Goal: Task Accomplishment & Management: Manage account settings

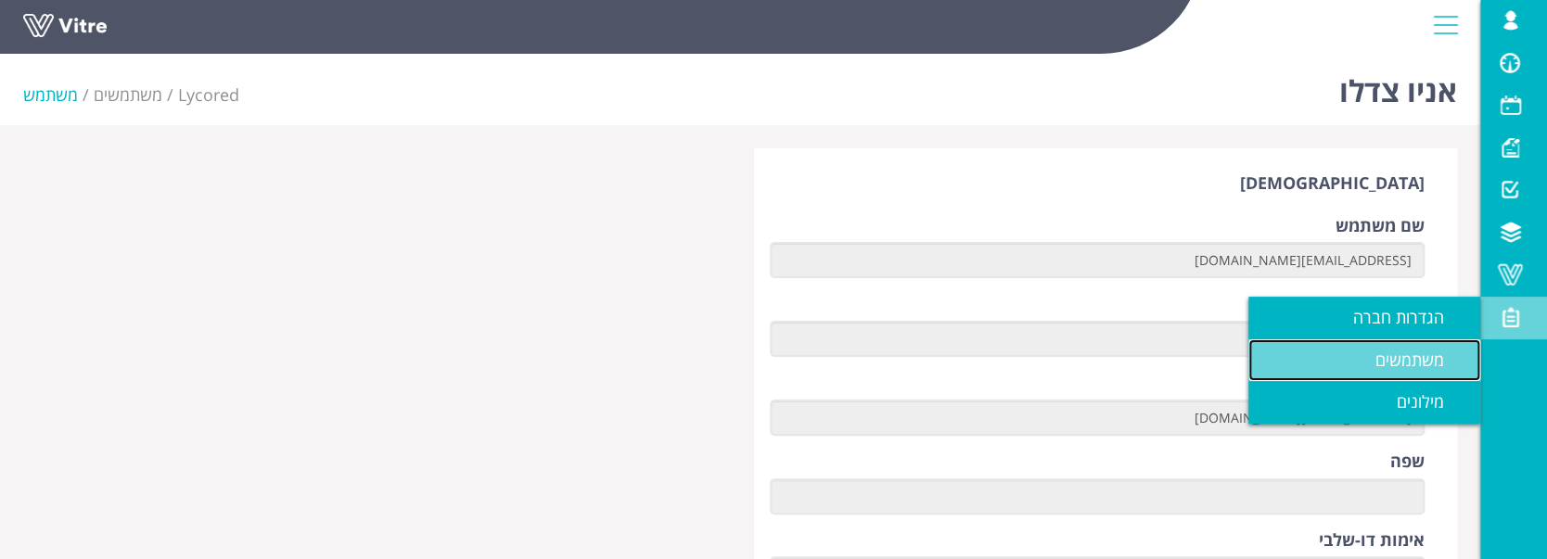
click at [1458, 350] on span "משתמשים" at bounding box center [1421, 360] width 91 height 22
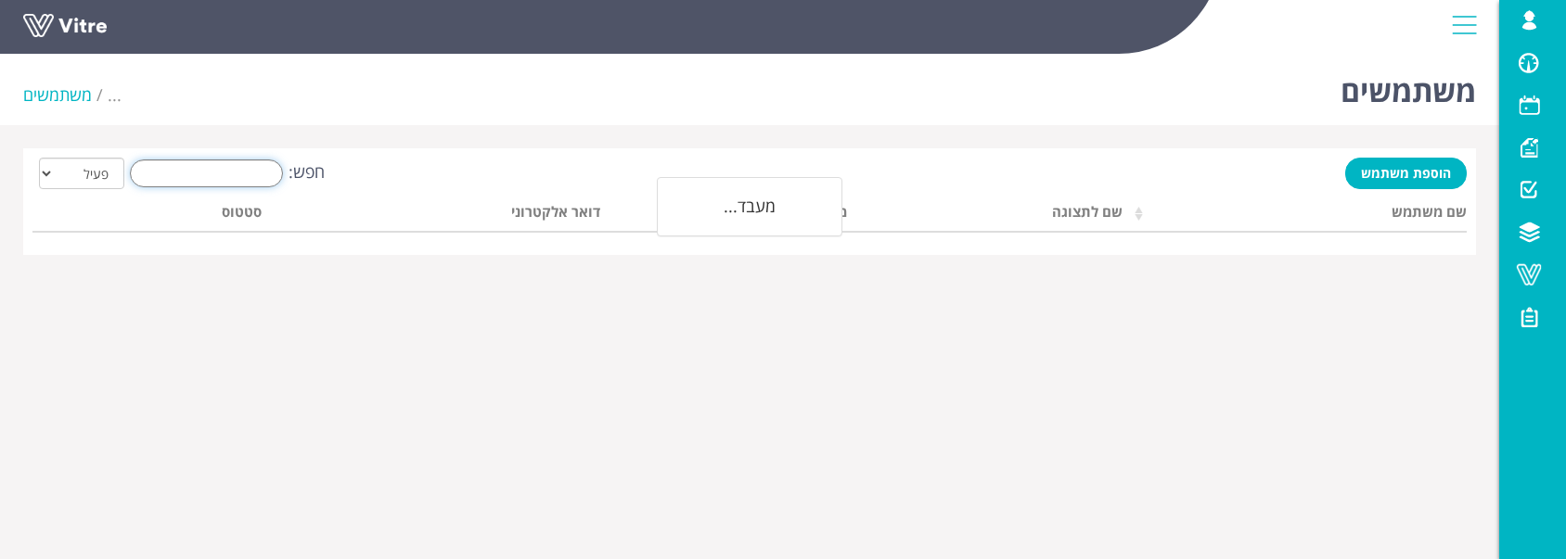
click at [237, 183] on input "חפש:" at bounding box center [206, 174] width 153 height 28
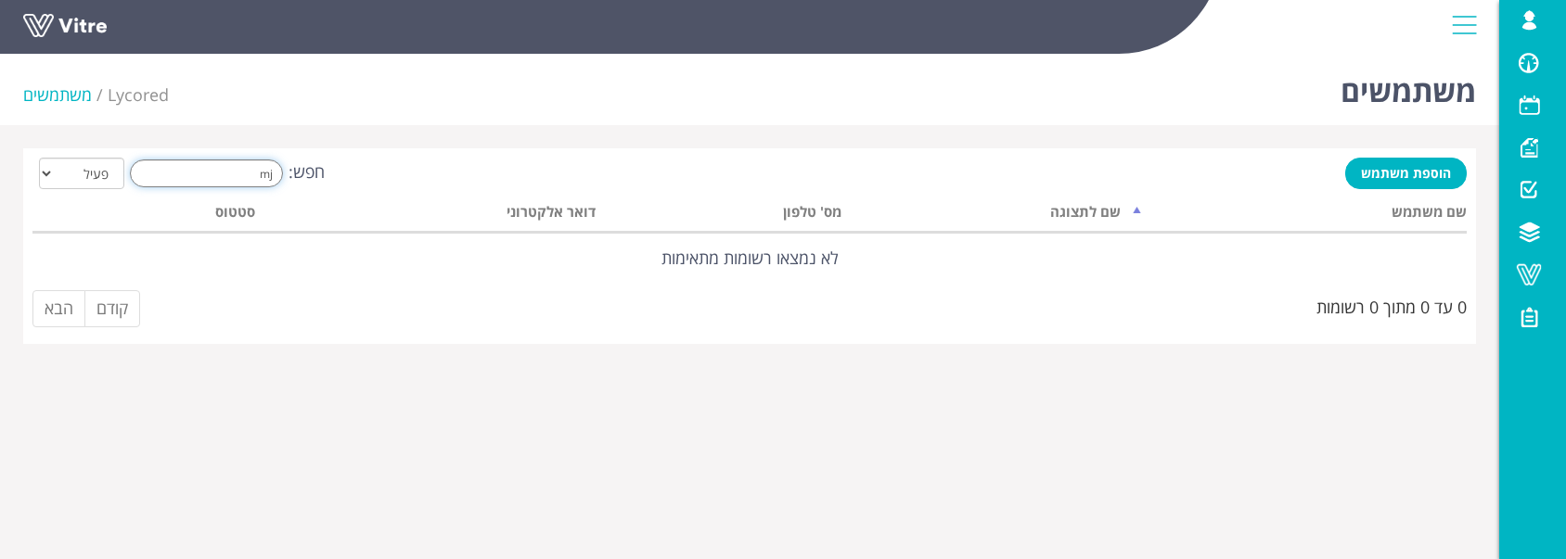
type input "m"
type input "צ"
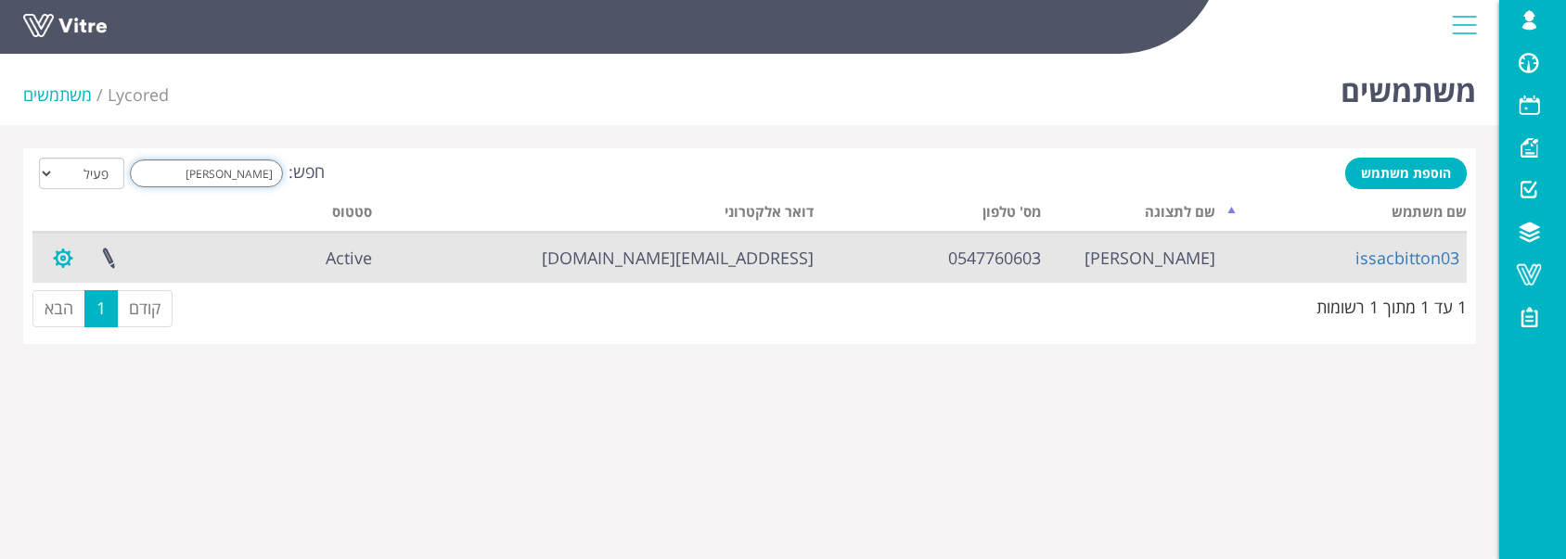
type input "יצחק"
click at [65, 261] on button "button" at bounding box center [63, 258] width 46 height 49
click at [153, 353] on link "שינוי סיסמה" at bounding box center [116, 351] width 150 height 24
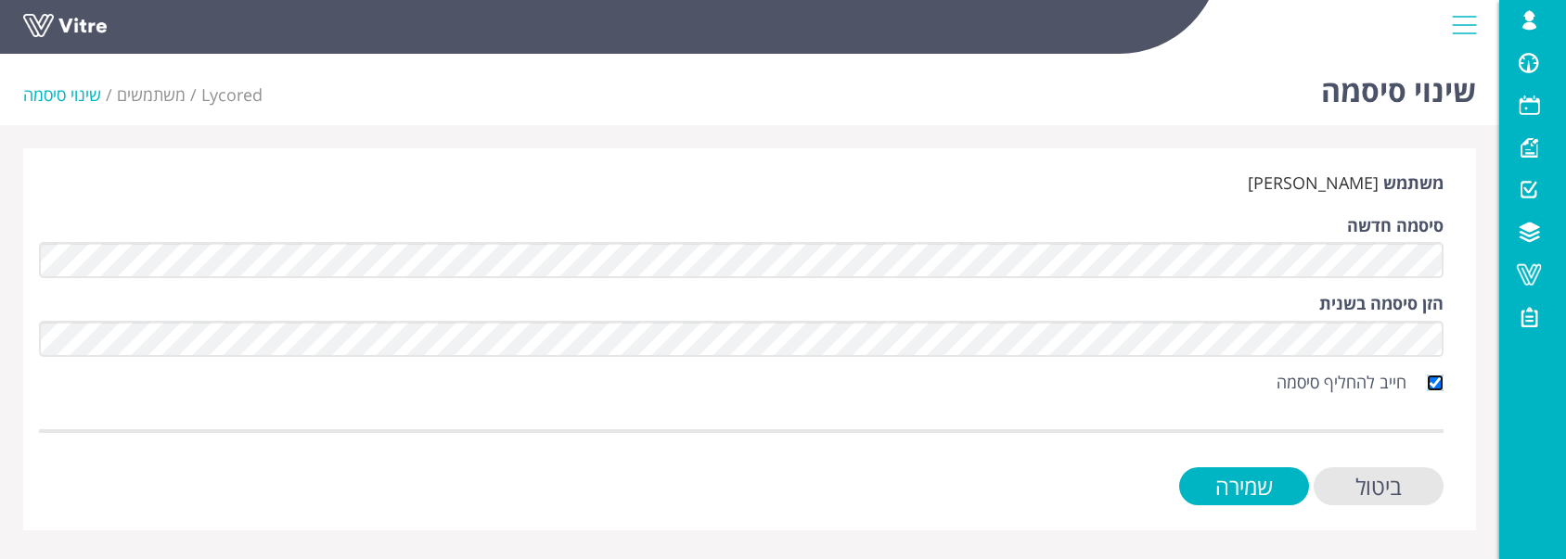
click at [1435, 382] on input "חייב להחליף סיסמה" at bounding box center [1435, 383] width 17 height 17
checkbox input "false"
click at [1237, 468] on input "שמירה" at bounding box center [1244, 487] width 130 height 38
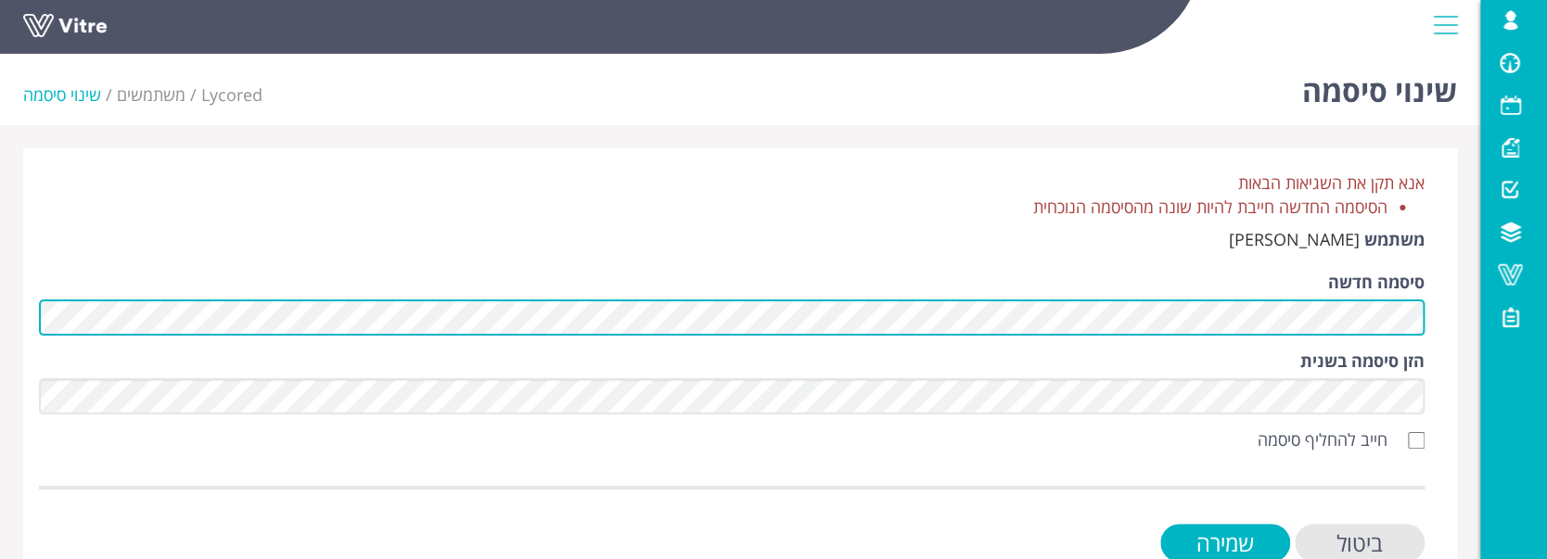
click at [1467, 315] on div "אנא תקן את השגיאות הבאות הסיסמה החדשה חייבת להיות שונה מהסיסמה הנוכחית משתמש יצ…" at bounding box center [740, 367] width 1462 height 439
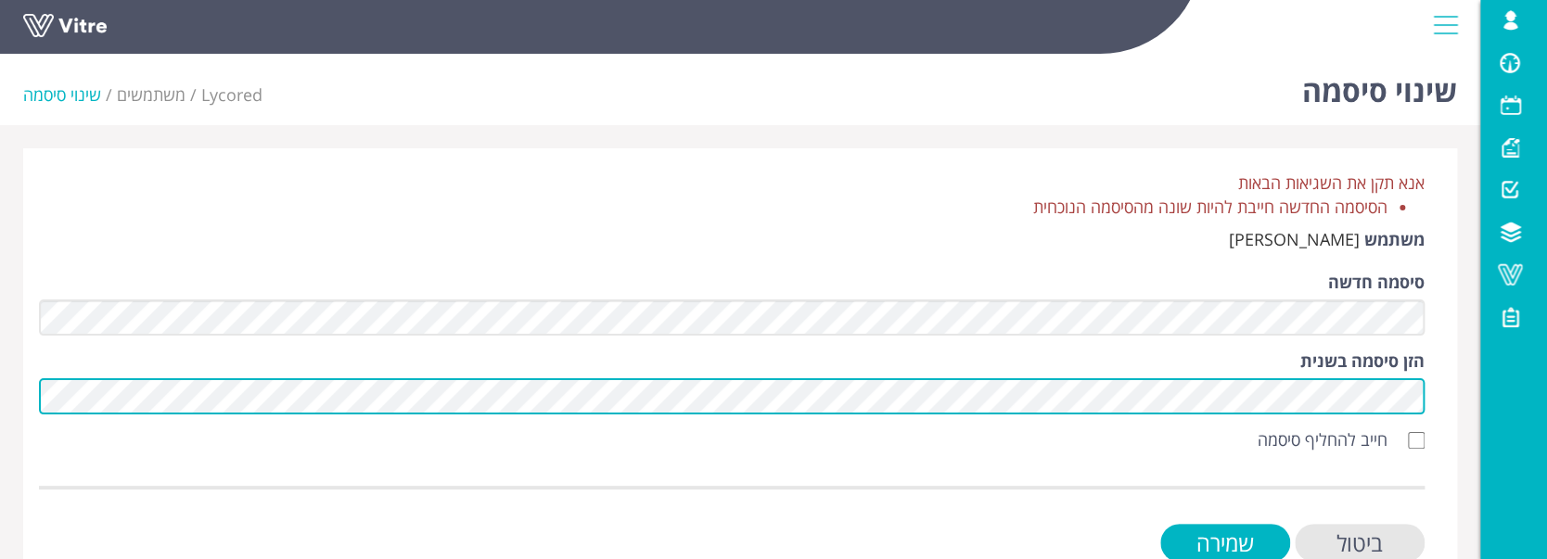
click at [1451, 386] on div "אנא תקן את השגיאות הבאות הסיסמה החדשה חייבת להיות שונה מהסיסמה הנוכחית משתמש יצ…" at bounding box center [740, 367] width 1434 height 439
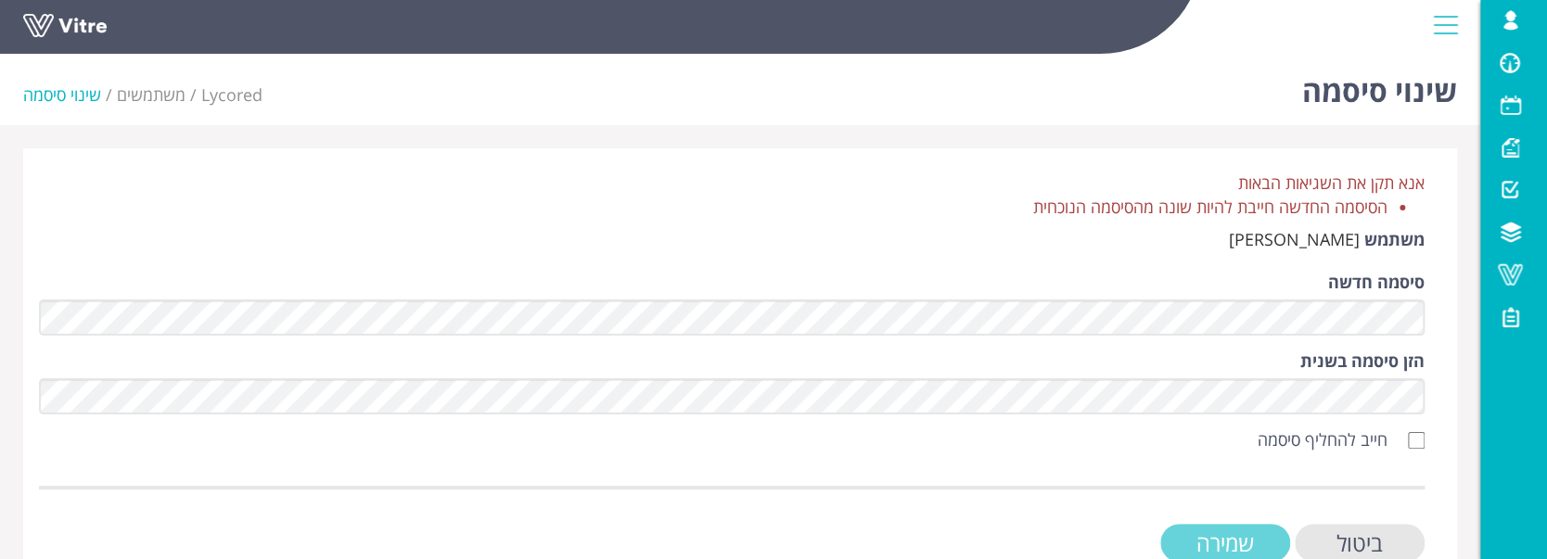
click at [1259, 532] on input "שמירה" at bounding box center [1225, 543] width 130 height 38
